Goal: Task Accomplishment & Management: Use online tool/utility

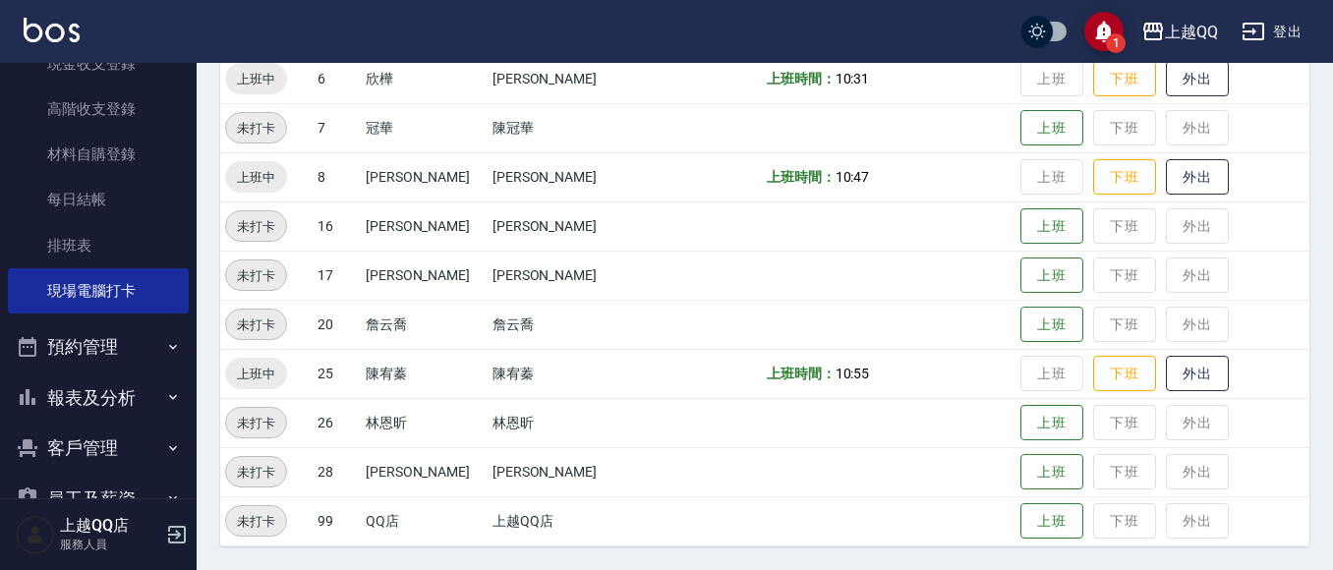
scroll to position [207, 0]
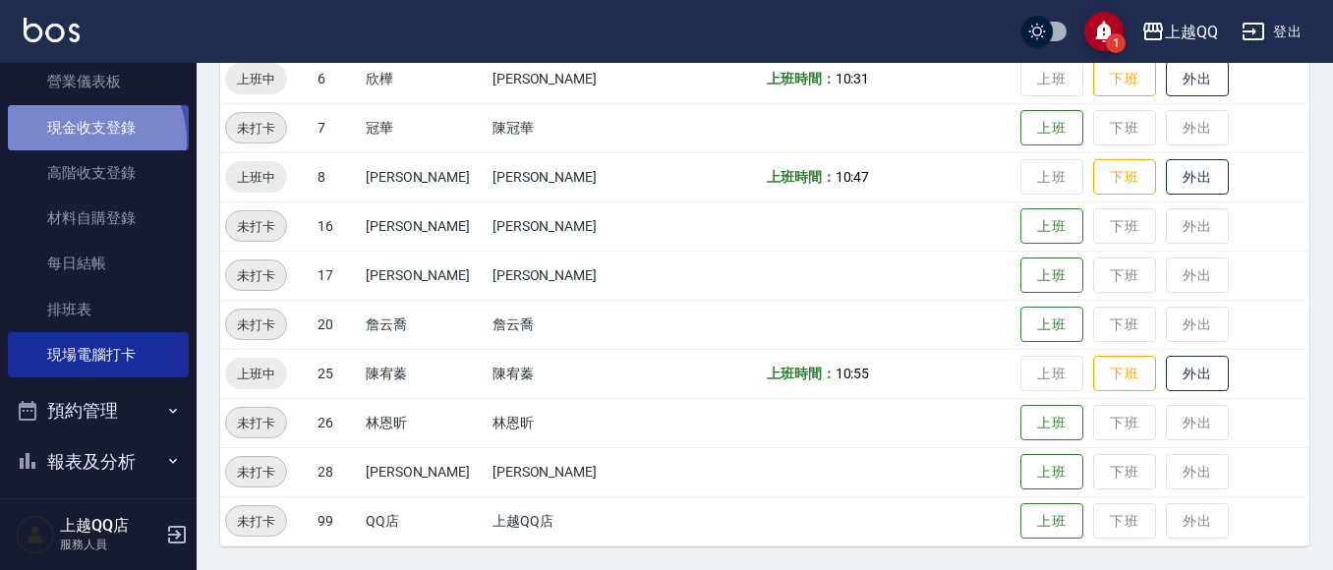
click at [85, 141] on link "現金收支登錄" at bounding box center [98, 127] width 181 height 45
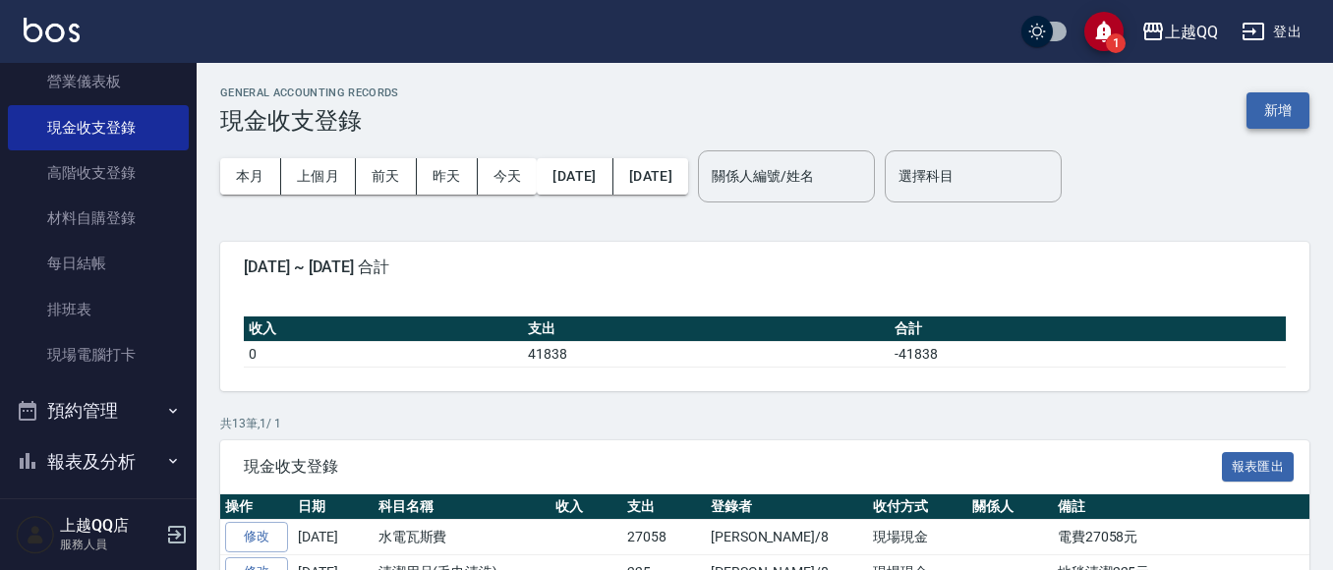
click at [1276, 119] on button "新增" at bounding box center [1278, 110] width 63 height 36
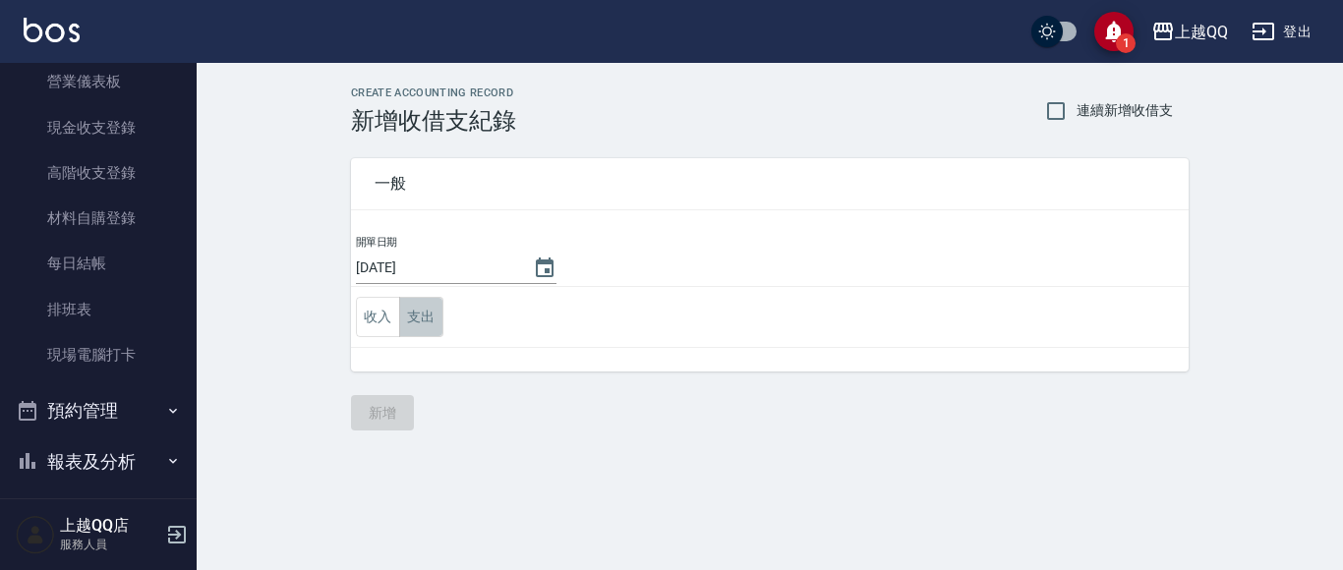
click at [415, 309] on button "支出" at bounding box center [421, 317] width 44 height 40
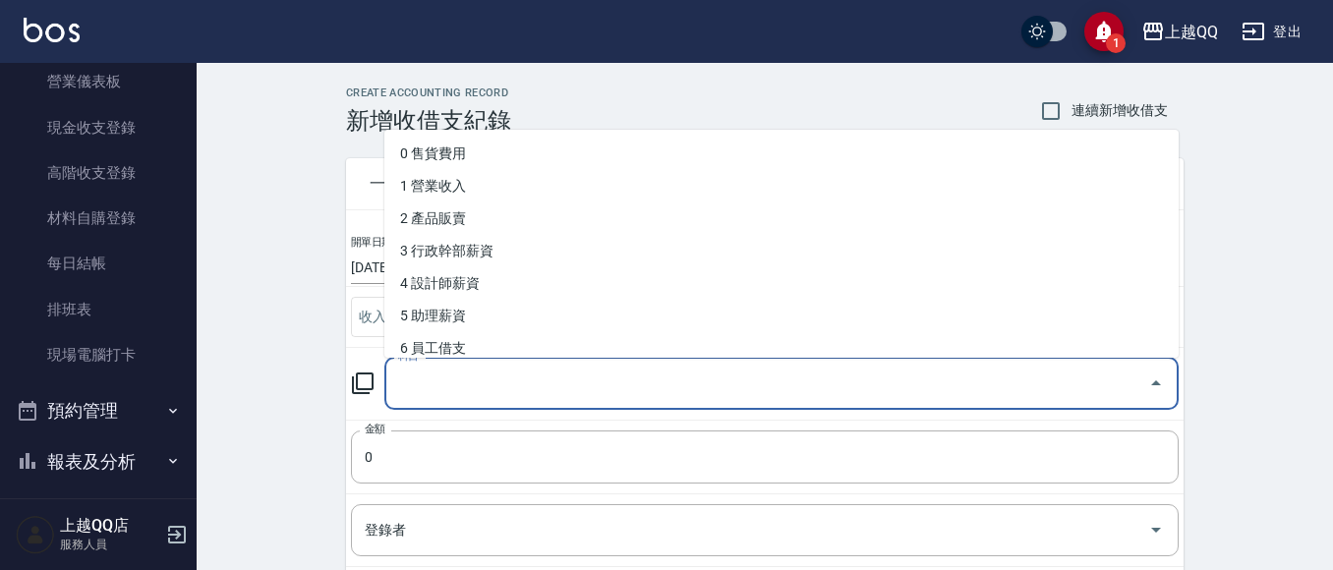
click at [459, 376] on input "科目" at bounding box center [766, 384] width 747 height 34
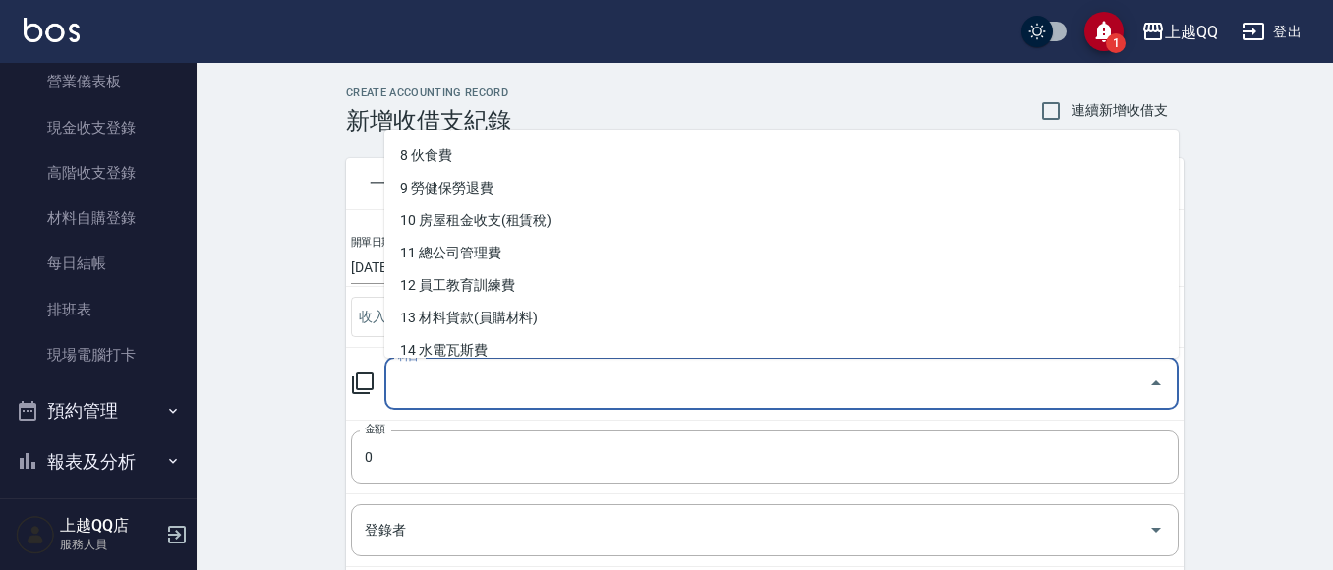
scroll to position [264, 0]
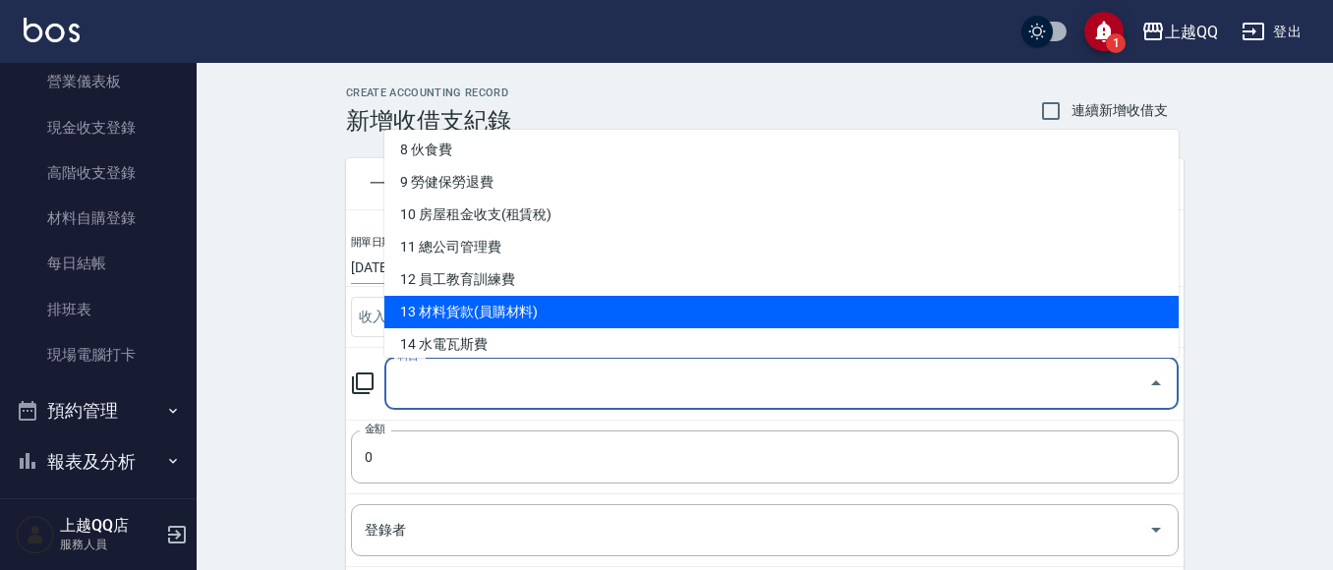
click at [600, 317] on li "13 材料貨款(員購材料)" at bounding box center [781, 312] width 795 height 32
type input "13 材料貨款(員購材料)"
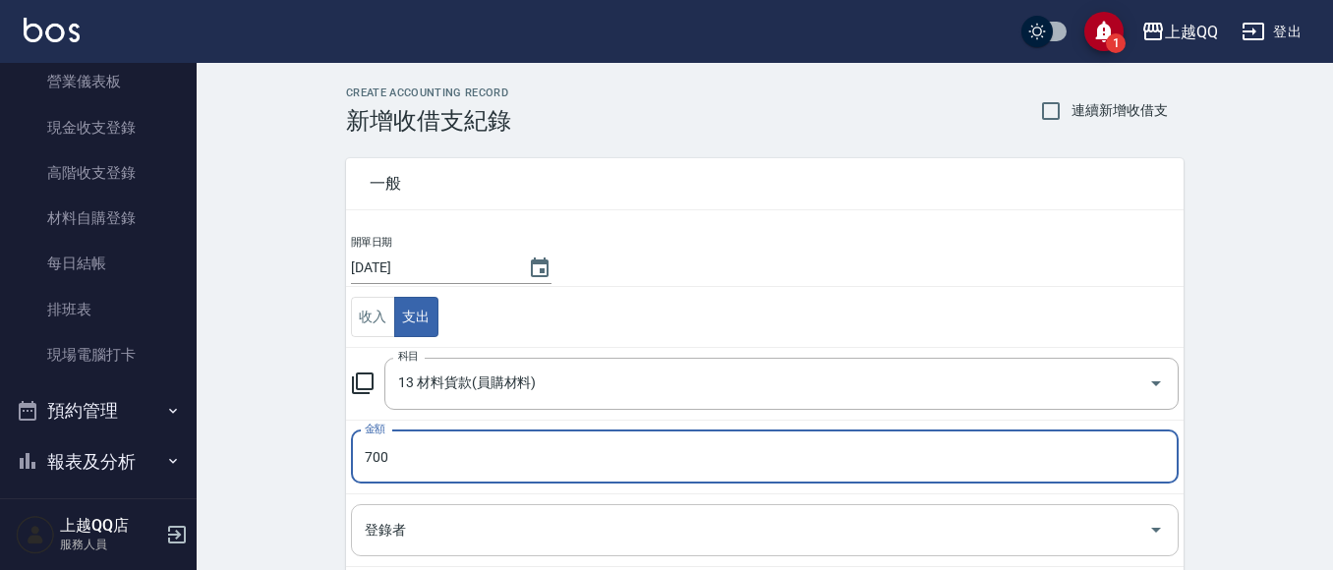
type input "700"
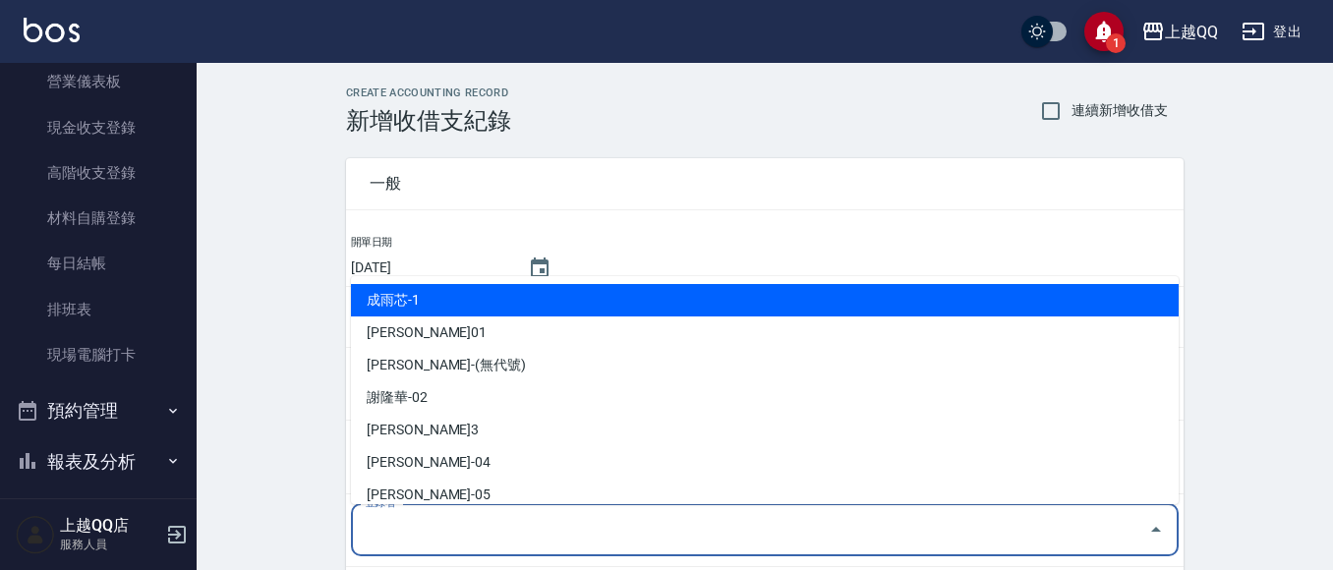
click at [408, 532] on input "登錄者" at bounding box center [750, 530] width 781 height 34
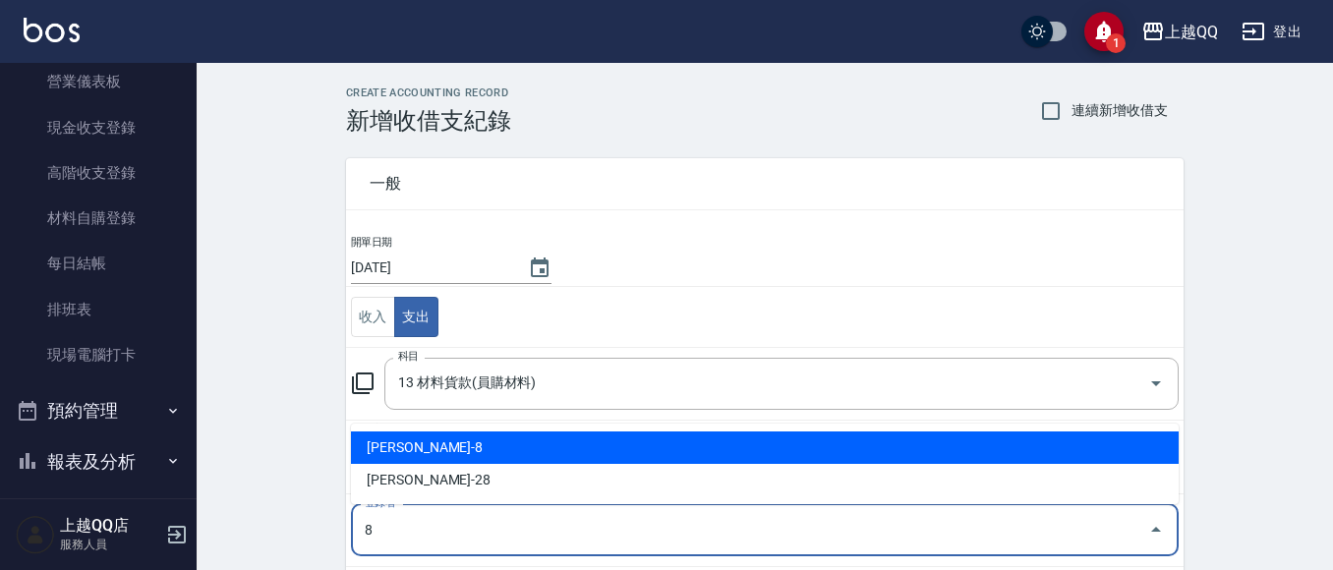
click at [432, 453] on li "[PERSON_NAME]-8" at bounding box center [765, 448] width 828 height 32
type input "[PERSON_NAME]-8"
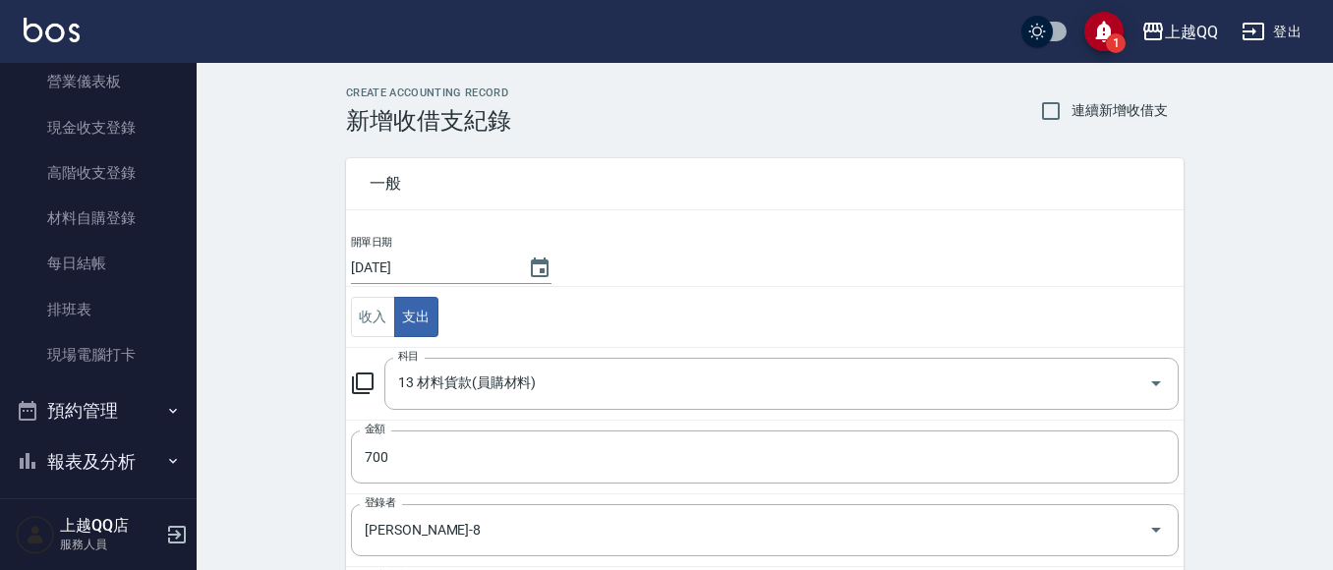
scroll to position [298, 0]
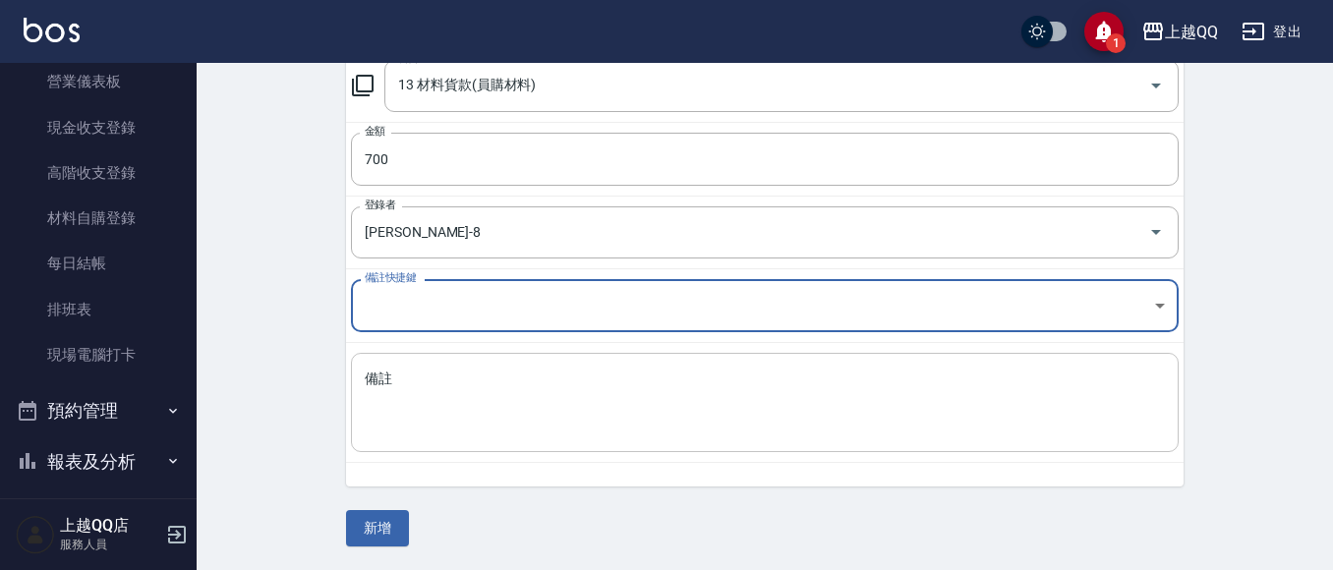
click at [444, 404] on textarea "備註" at bounding box center [765, 403] width 800 height 67
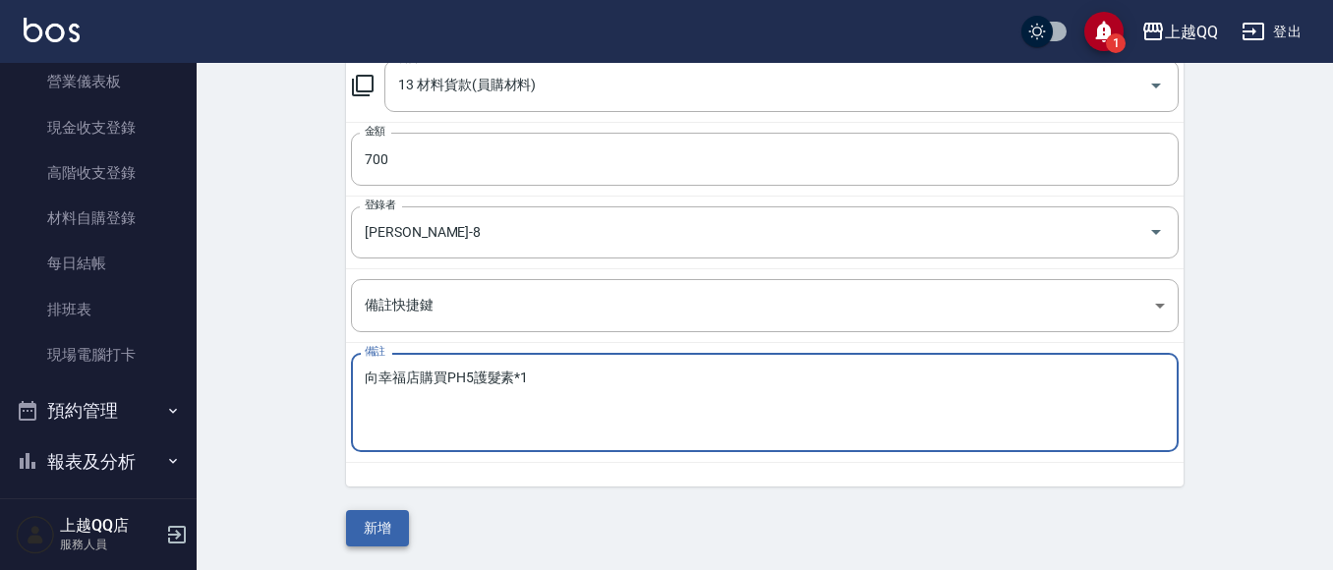
type textarea "向幸福店購買PH5護髮素*1"
click at [400, 530] on button "新增" at bounding box center [377, 528] width 63 height 36
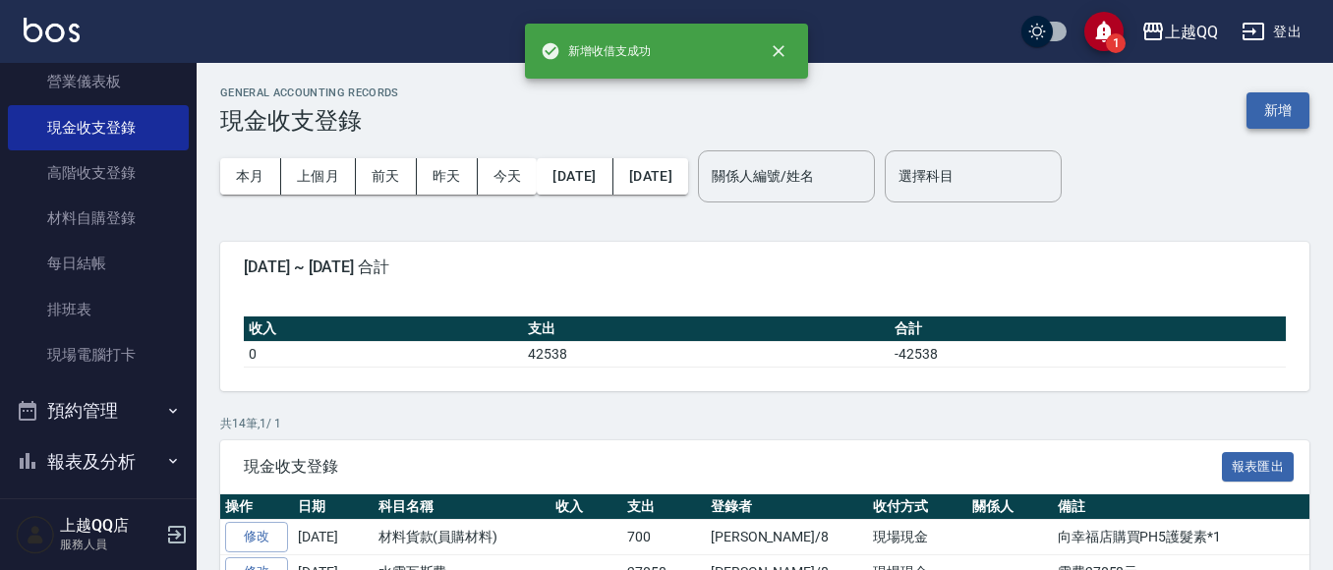
click at [1285, 115] on button "新增" at bounding box center [1278, 110] width 63 height 36
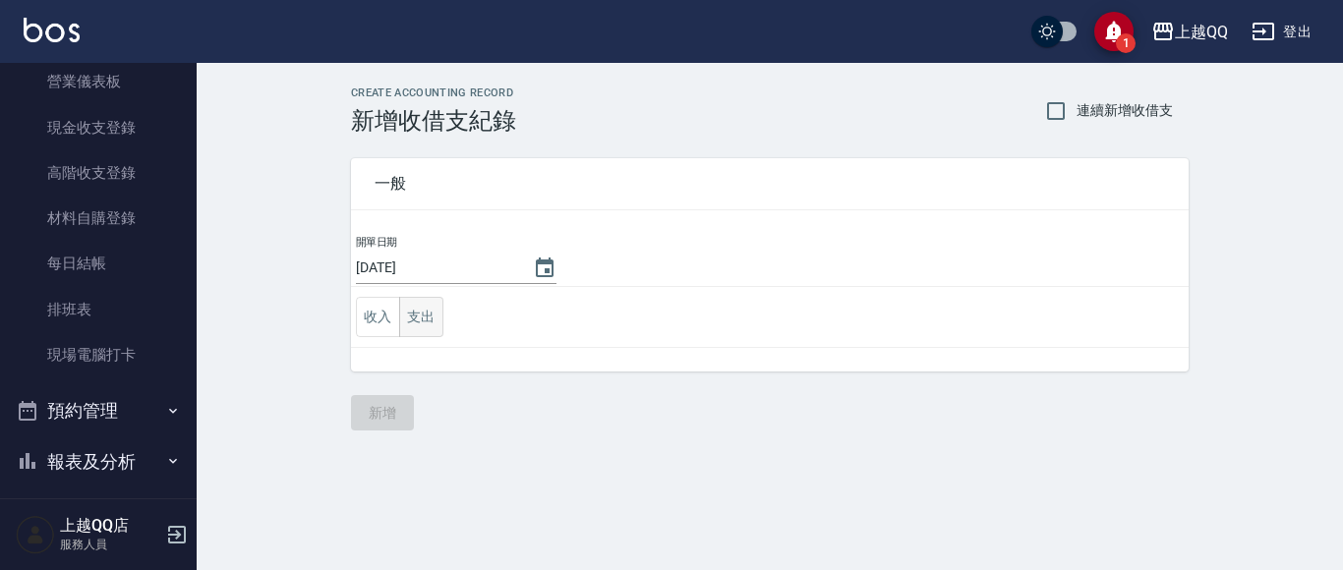
click at [420, 315] on button "支出" at bounding box center [421, 317] width 44 height 40
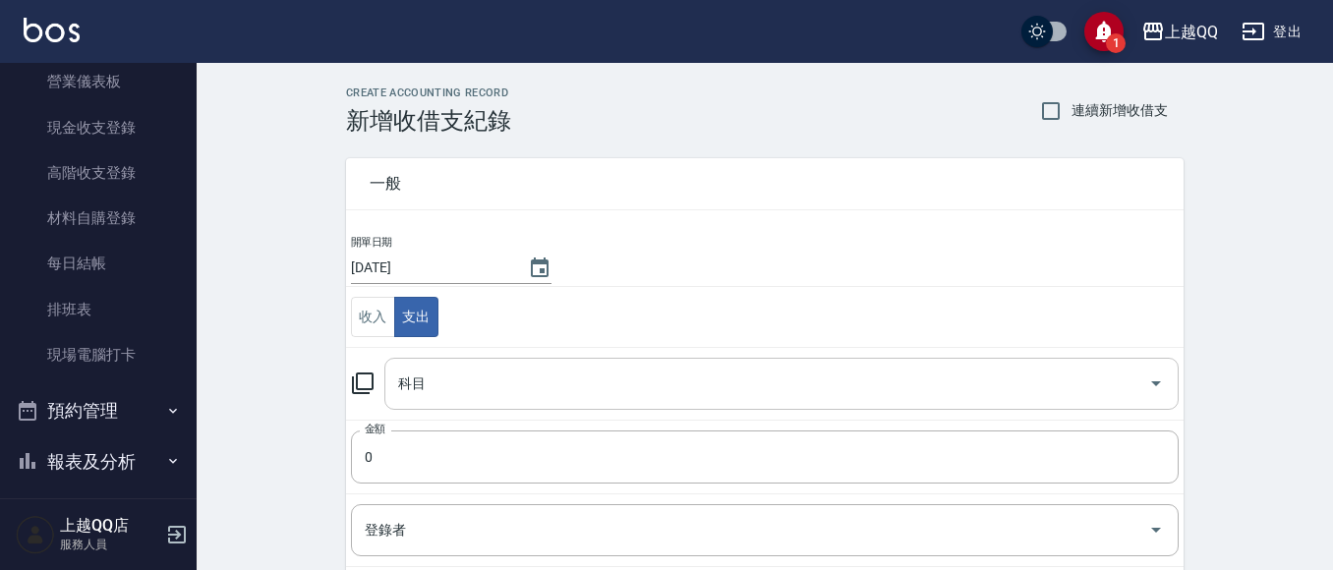
click at [1123, 384] on input "科目" at bounding box center [766, 384] width 747 height 34
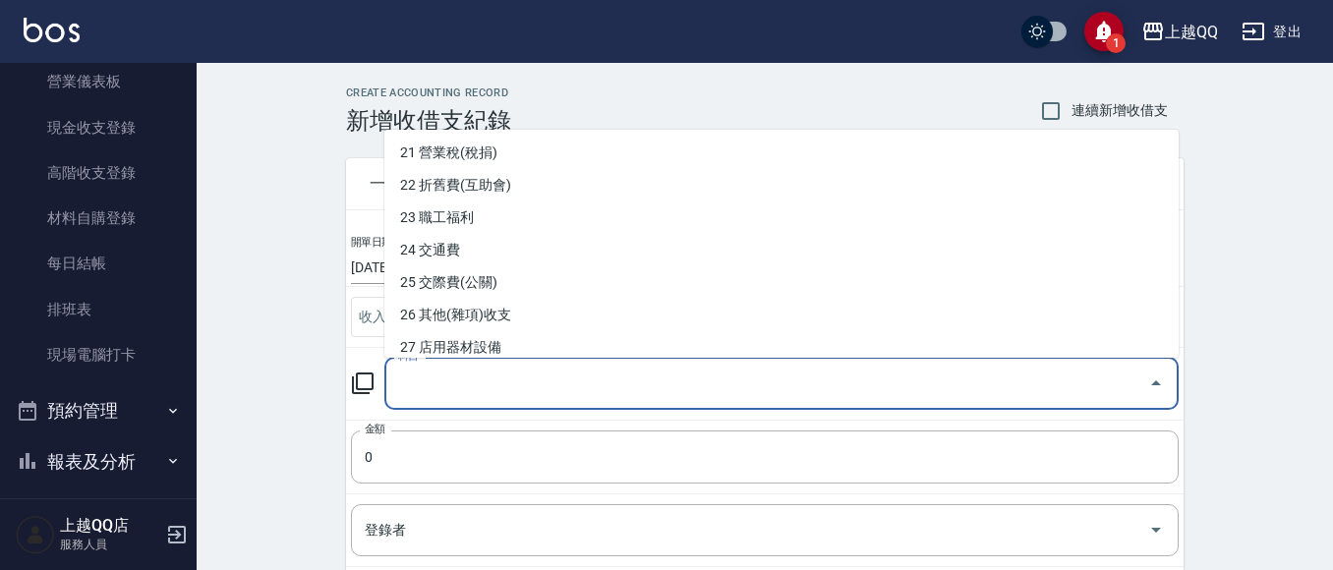
scroll to position [693, 0]
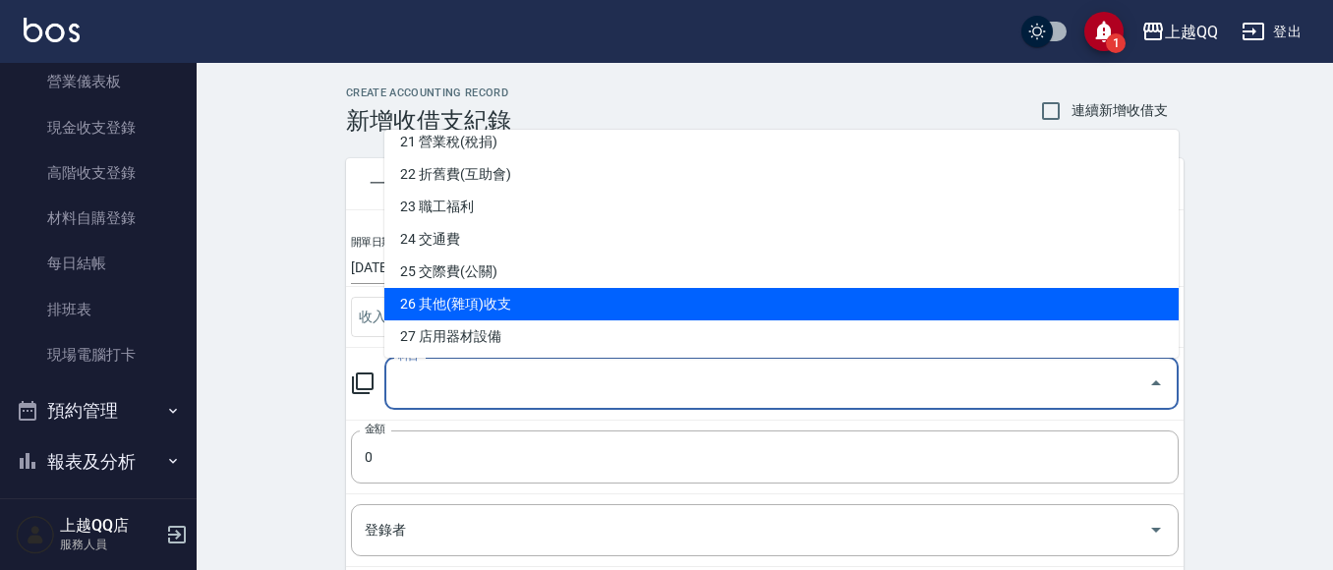
click at [681, 316] on li "26 其他(雜項)收支" at bounding box center [781, 304] width 795 height 32
type input "26 其他(雜項)收支"
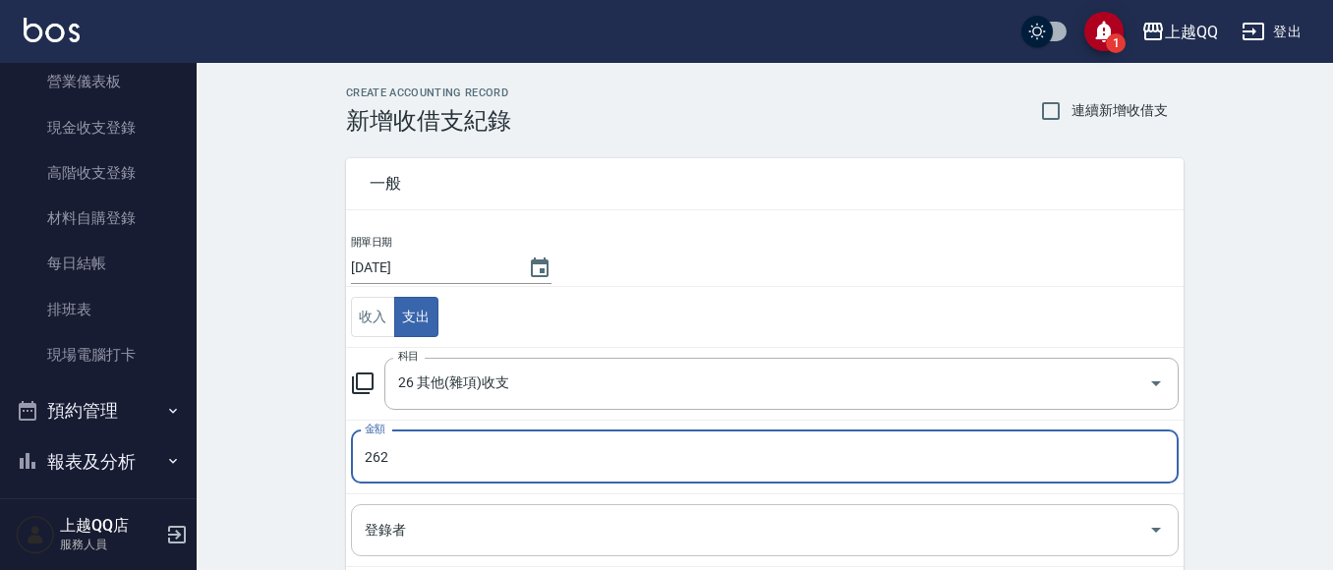
type input "262"
click at [386, 539] on input "登錄者" at bounding box center [750, 530] width 781 height 34
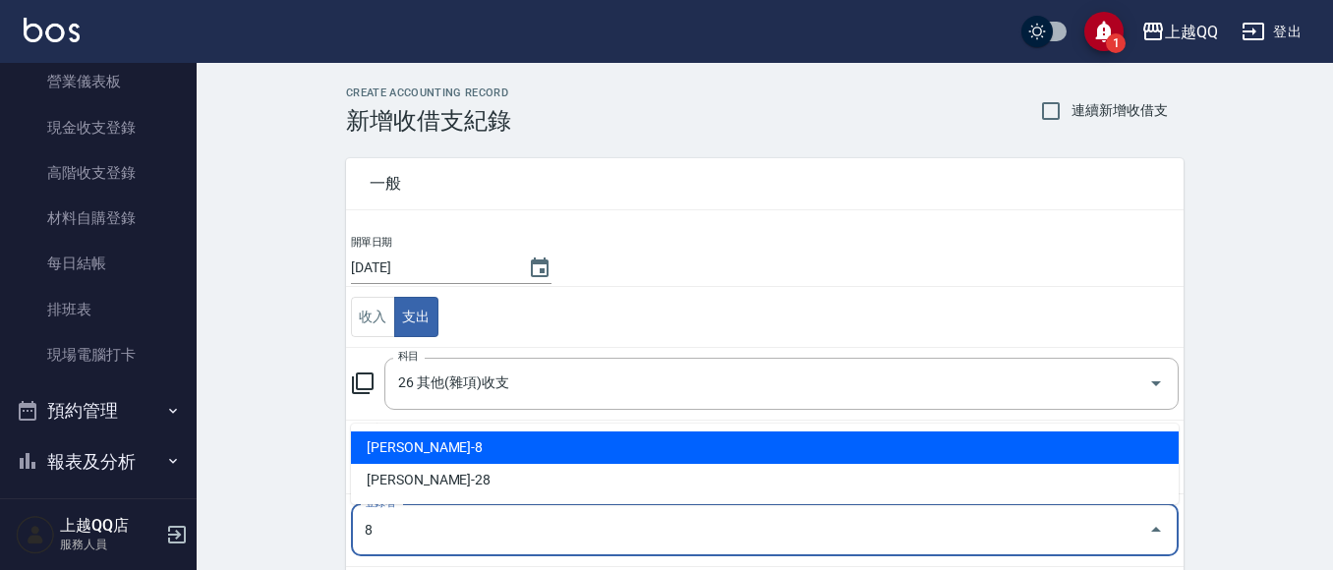
click at [387, 446] on li "[PERSON_NAME]-8" at bounding box center [765, 448] width 828 height 32
type input "[PERSON_NAME]-8"
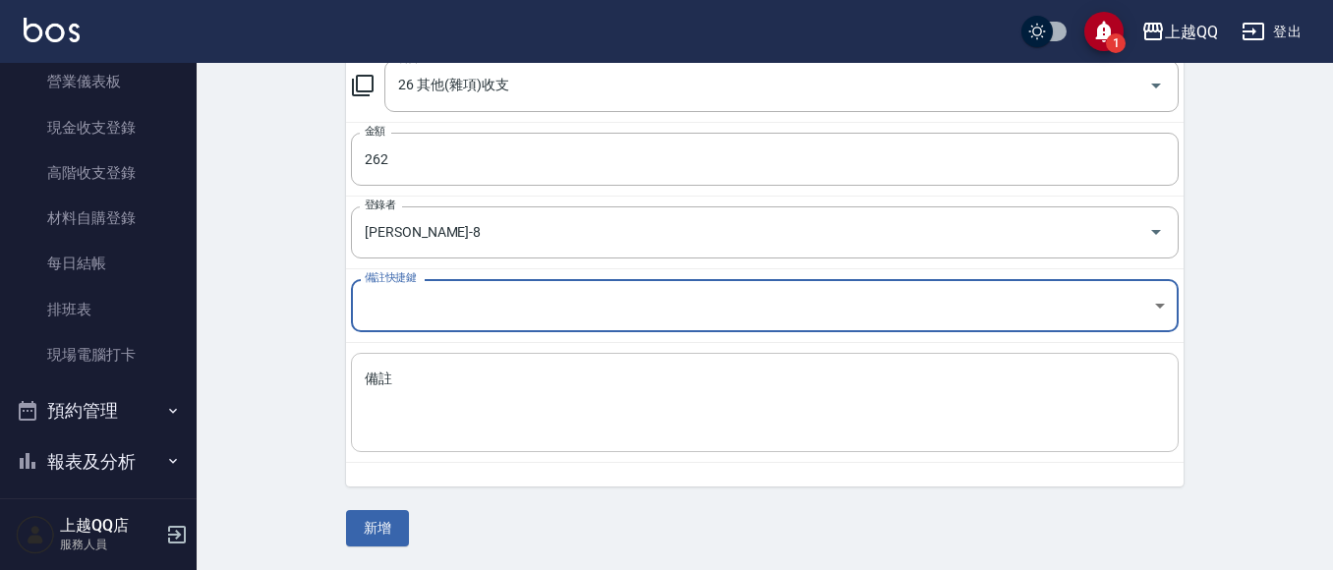
click at [419, 415] on textarea "備註" at bounding box center [765, 403] width 800 height 67
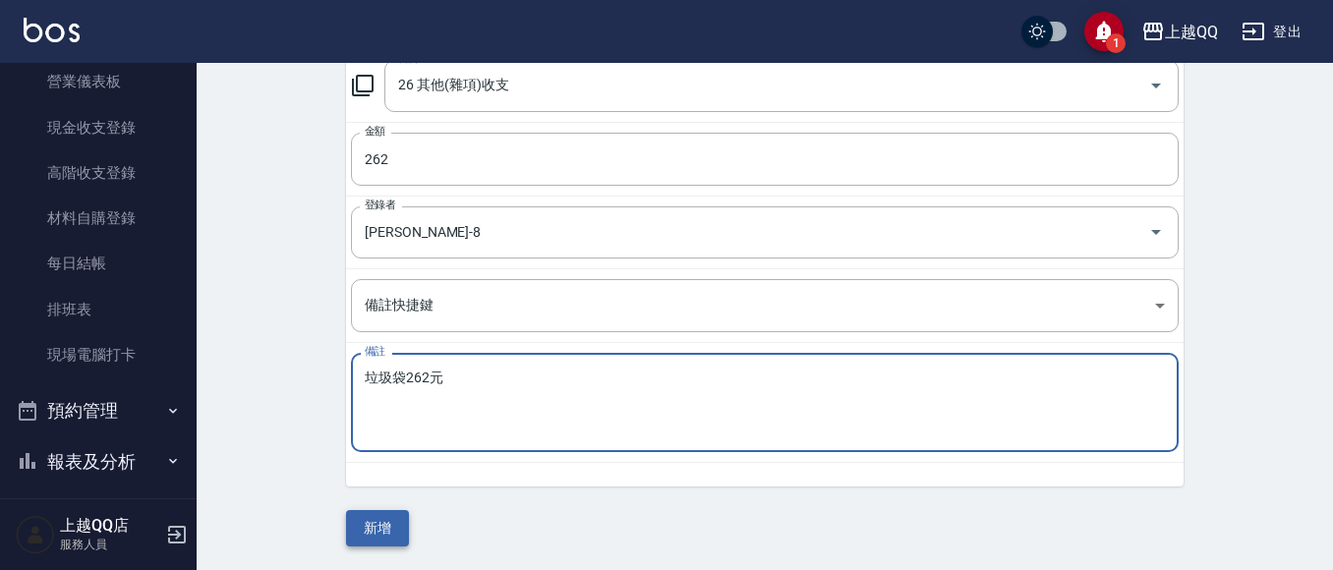
type textarea "垃圾袋262元"
click at [390, 520] on button "新增" at bounding box center [377, 528] width 63 height 36
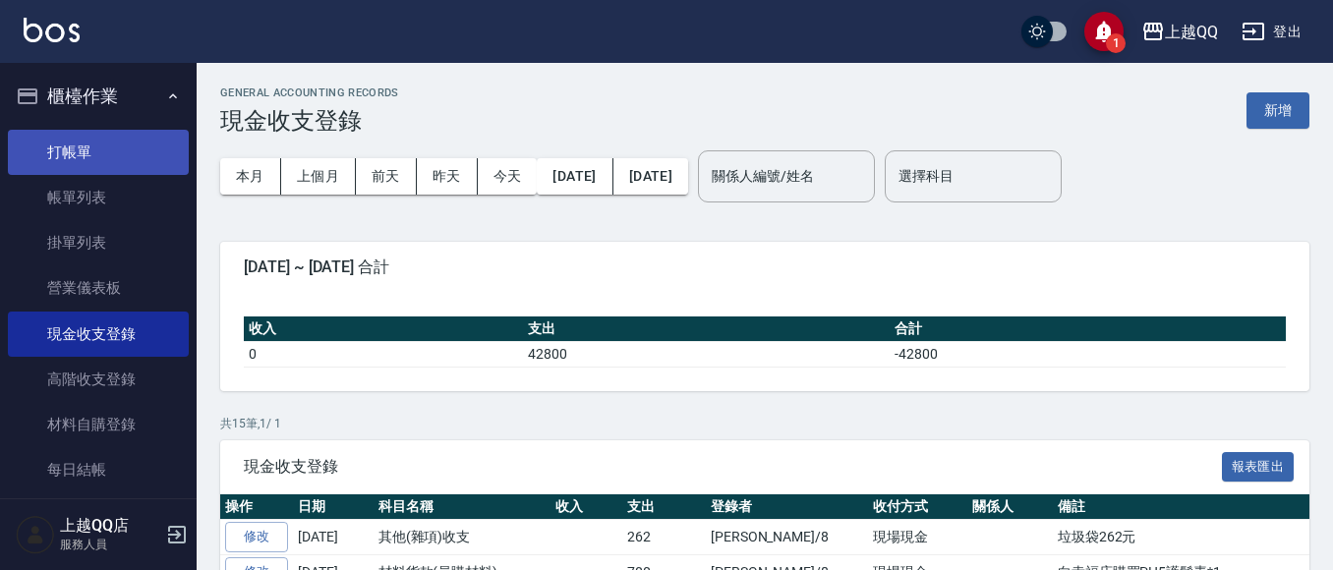
click at [92, 155] on link "打帳單" at bounding box center [98, 152] width 181 height 45
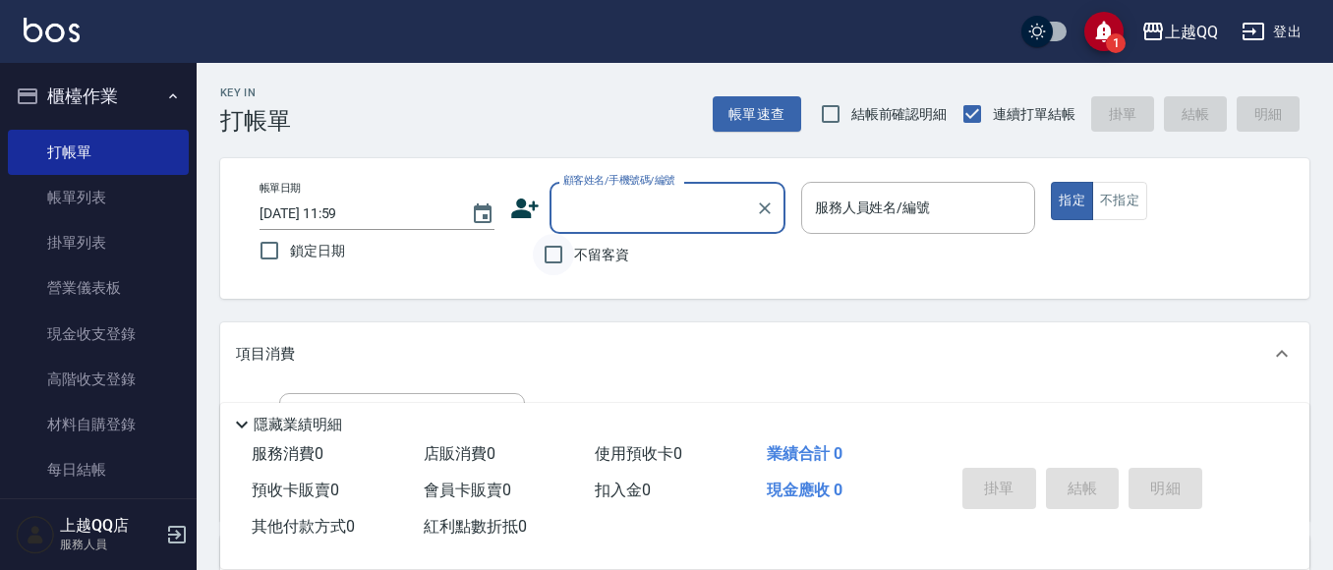
click at [556, 258] on input "不留客資" at bounding box center [553, 254] width 41 height 41
checkbox input "true"
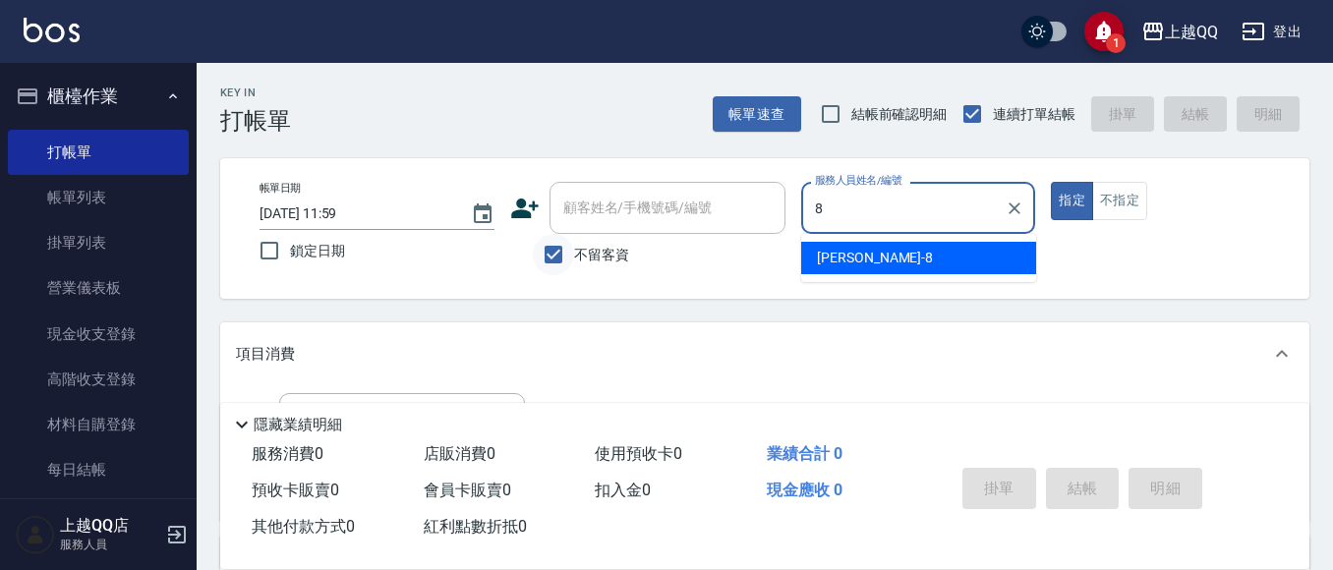
type input "[PERSON_NAME]-8"
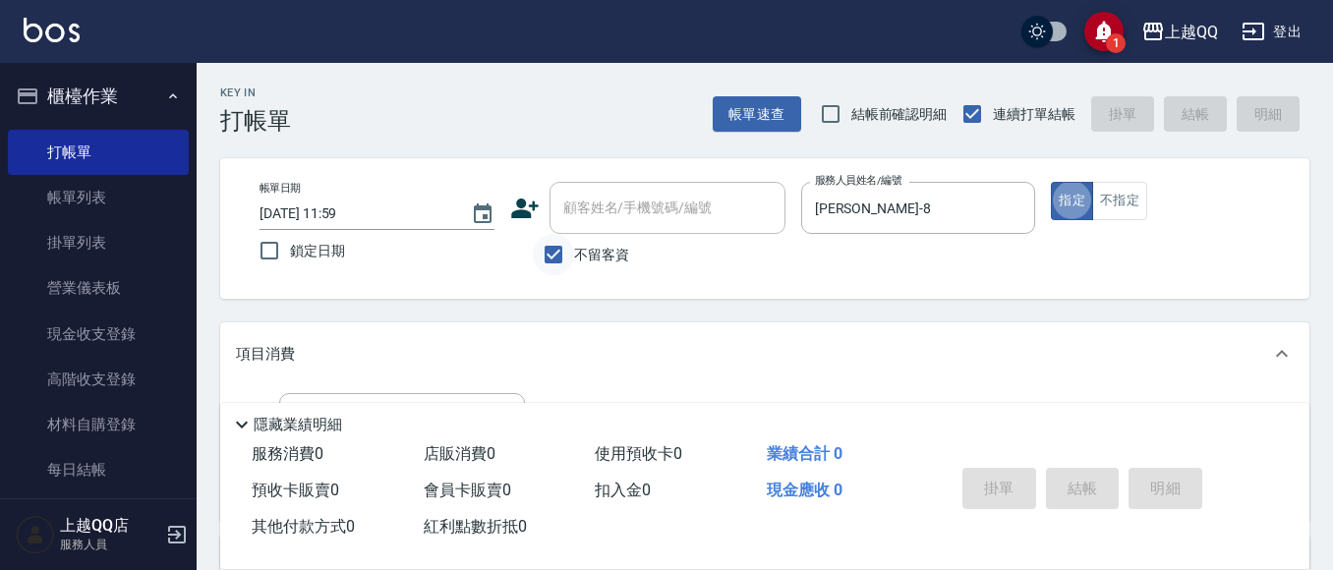
type button "true"
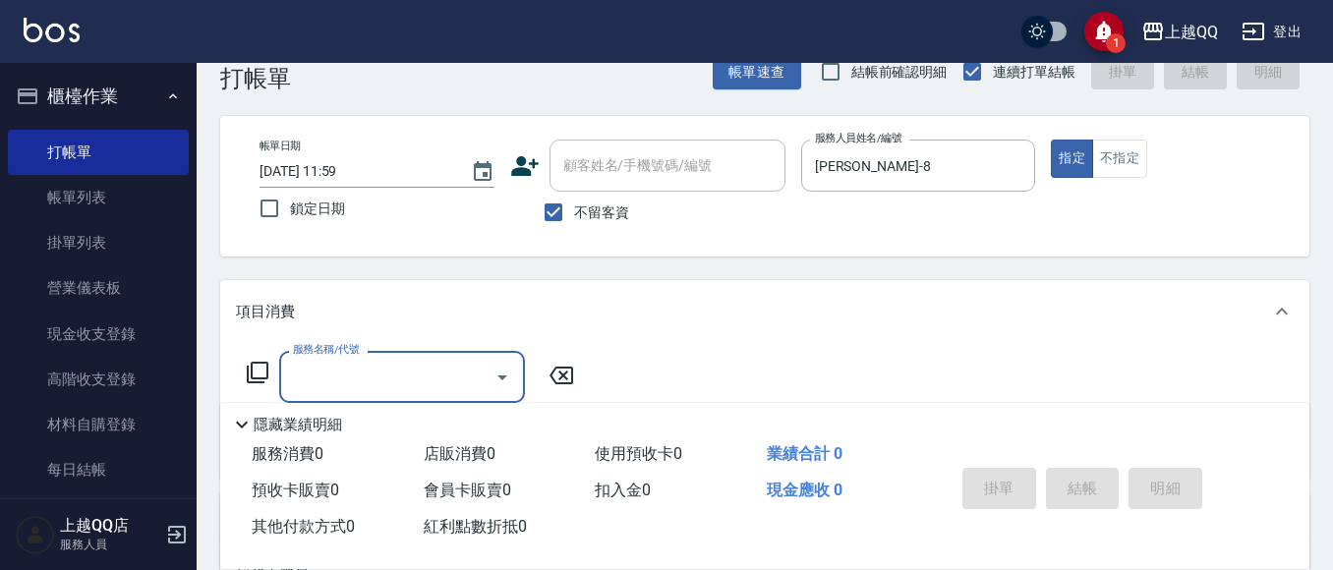
scroll to position [60, 0]
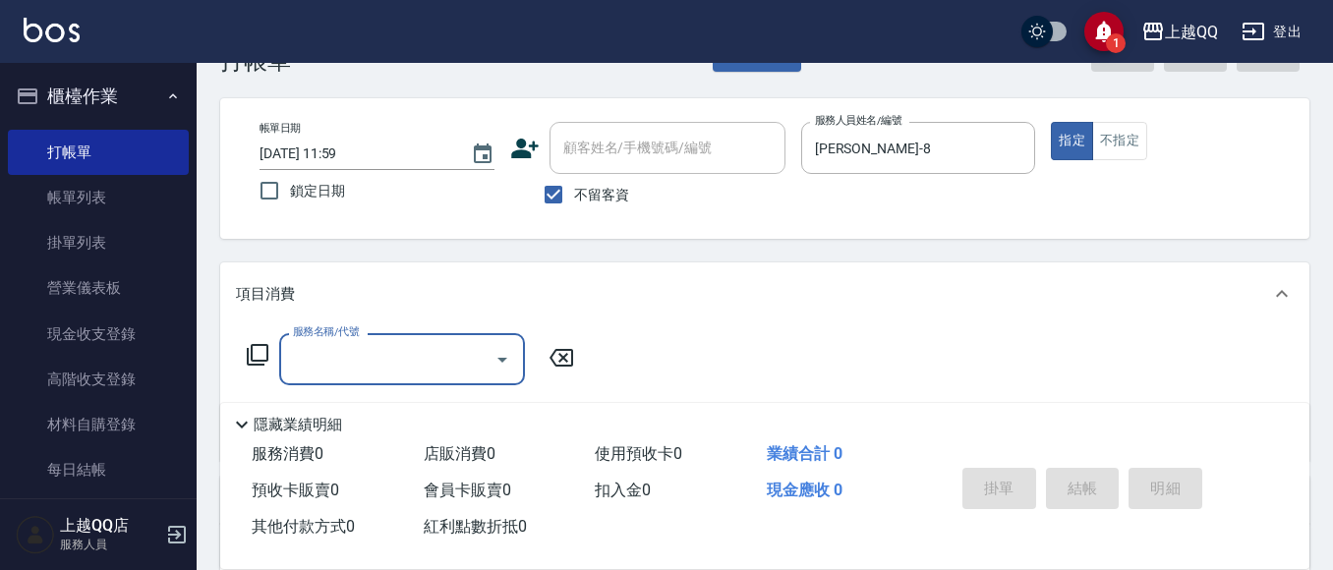
click at [263, 358] on icon at bounding box center [258, 355] width 24 height 24
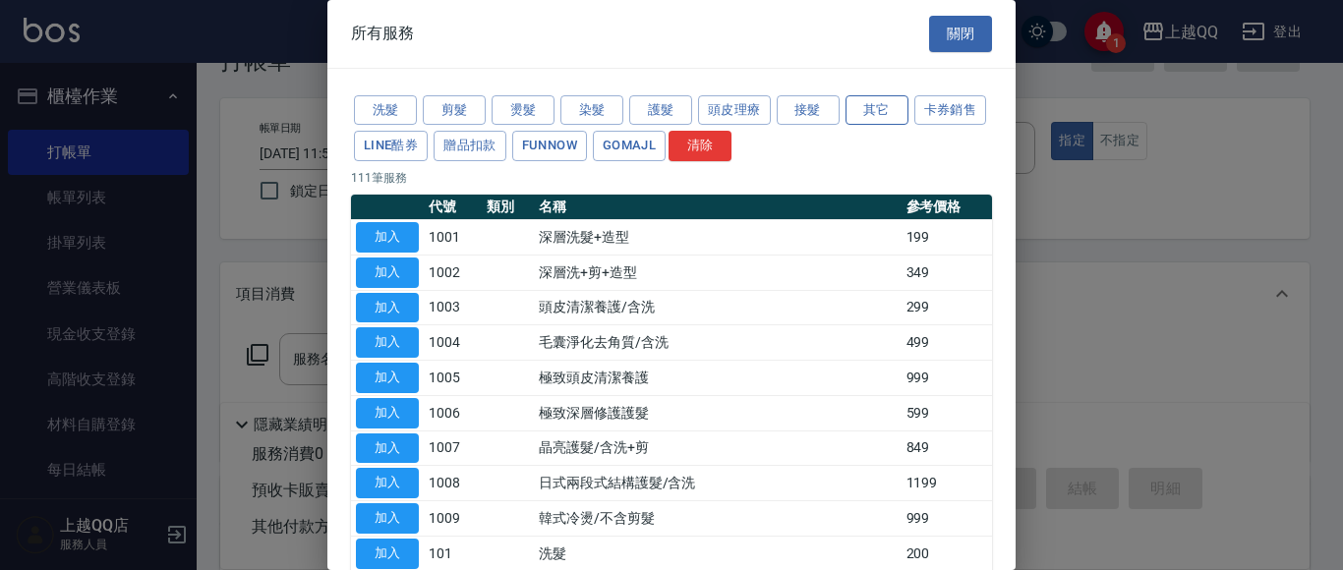
click at [906, 105] on button "其它" at bounding box center [877, 110] width 63 height 30
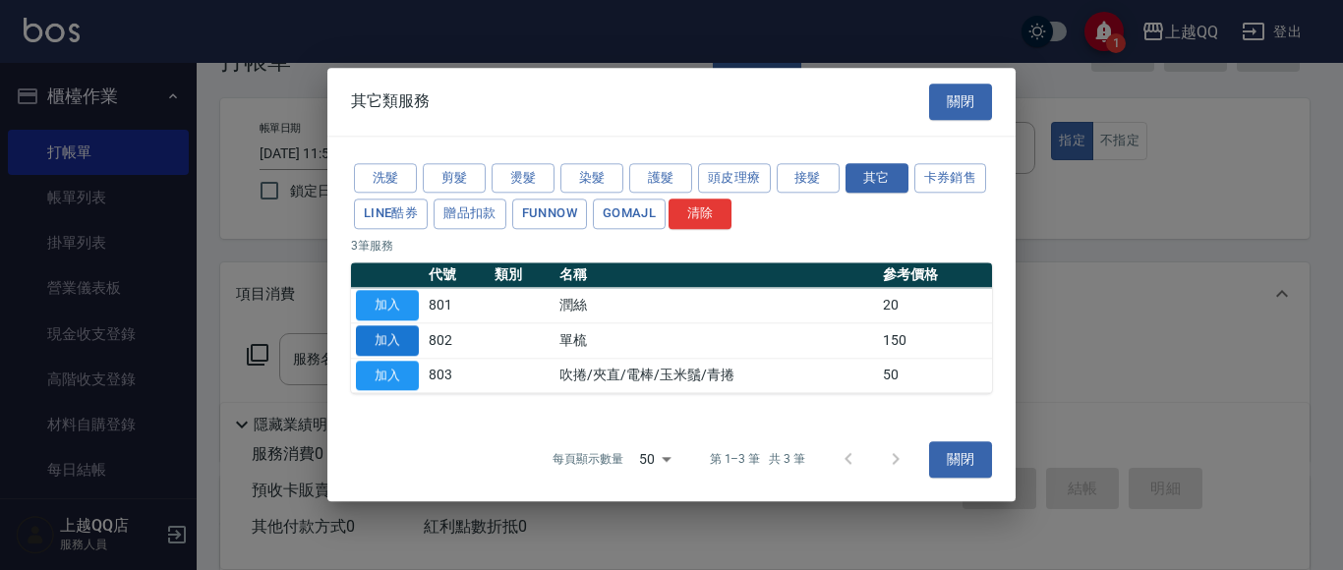
click at [372, 345] on button "加入" at bounding box center [387, 340] width 63 height 30
type input "單梳(802)"
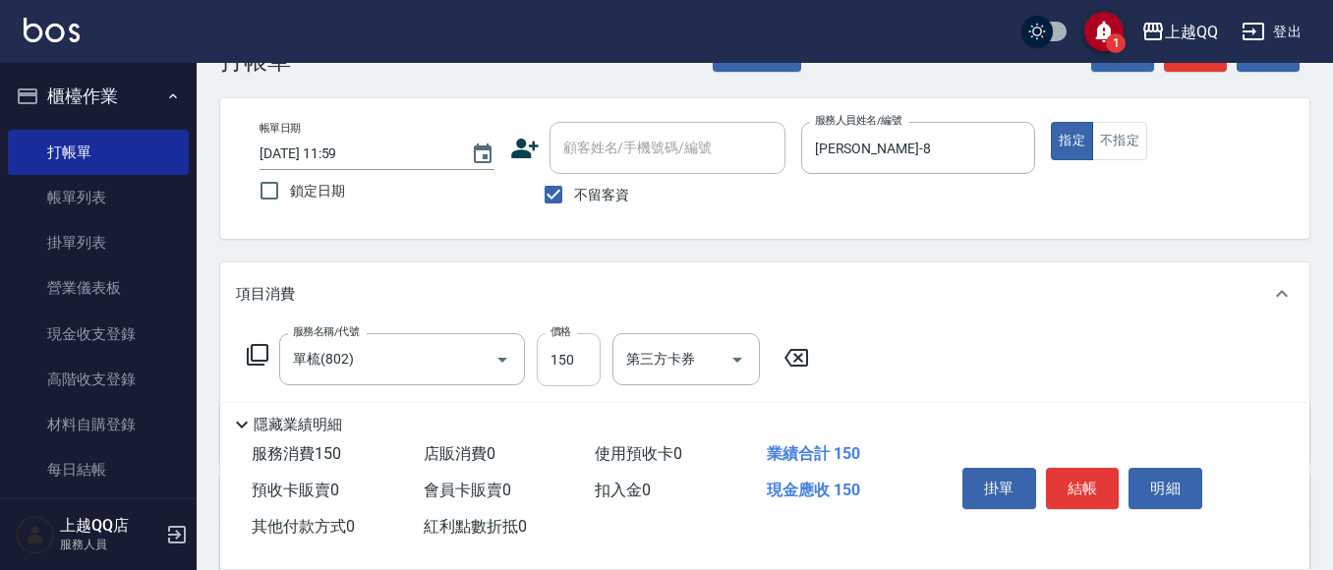
click at [588, 365] on input "150" at bounding box center [569, 359] width 64 height 53
type input "250"
click at [1080, 477] on button "結帳" at bounding box center [1083, 488] width 74 height 41
